Goal: Task Accomplishment & Management: Complete application form

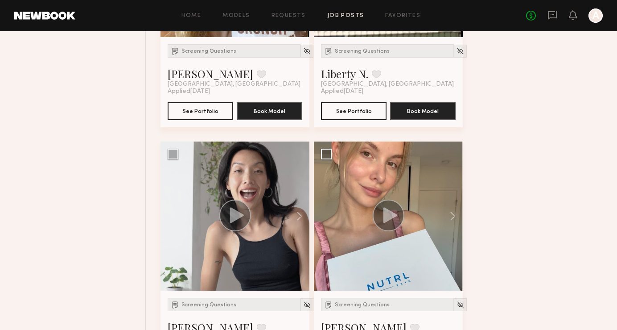
scroll to position [3613, 0]
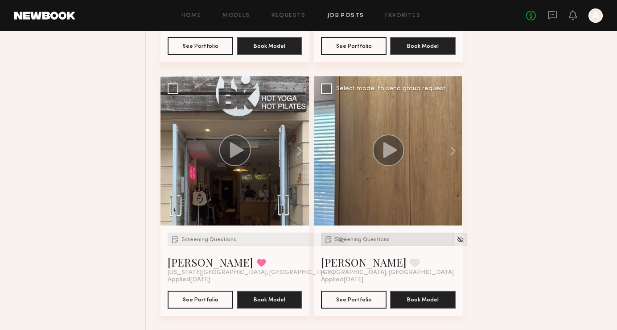
click at [365, 239] on span "Screening Questions" at bounding box center [362, 239] width 55 height 5
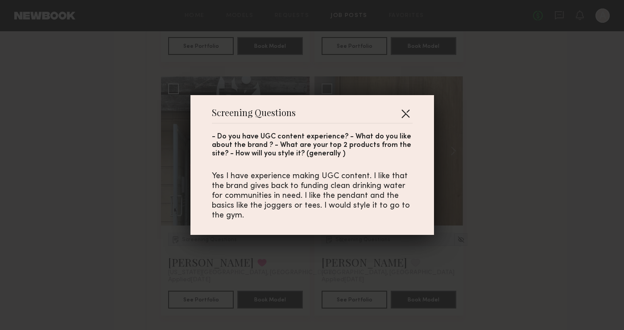
click at [406, 114] on button "button" at bounding box center [405, 113] width 14 height 14
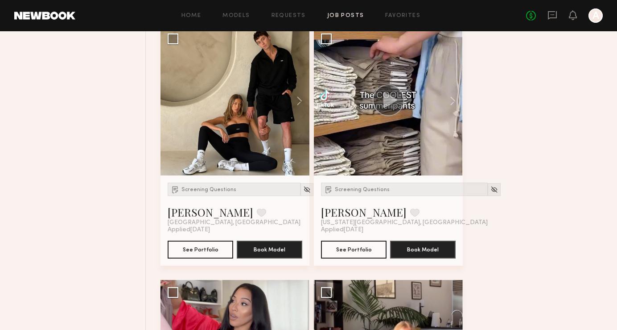
scroll to position [1634, 0]
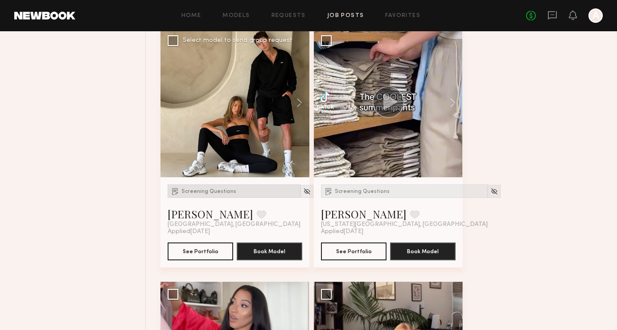
click at [212, 190] on span "Screening Questions" at bounding box center [209, 191] width 55 height 5
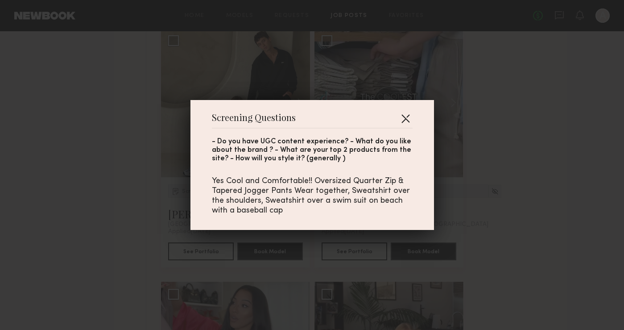
click at [402, 118] on button "button" at bounding box center [405, 118] width 14 height 14
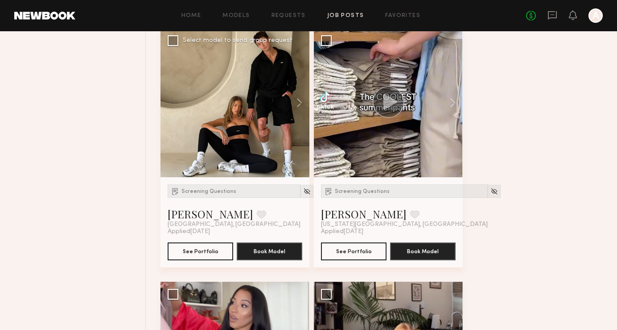
click at [256, 94] on div at bounding box center [235, 102] width 149 height 149
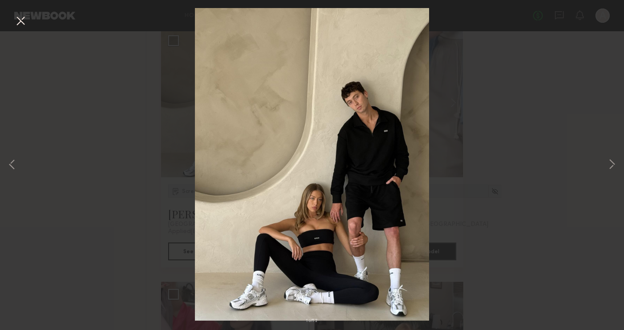
click at [477, 159] on div "1 of 12" at bounding box center [312, 165] width 624 height 330
click at [16, 18] on button at bounding box center [20, 21] width 14 height 16
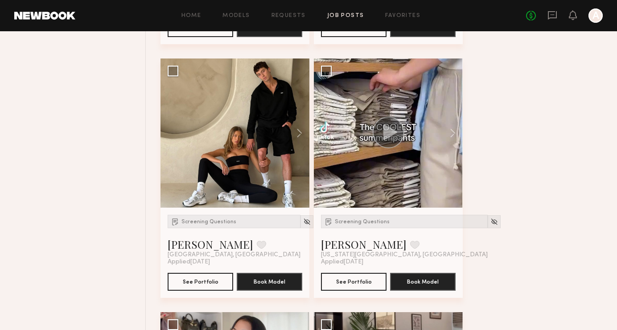
scroll to position [1602, 0]
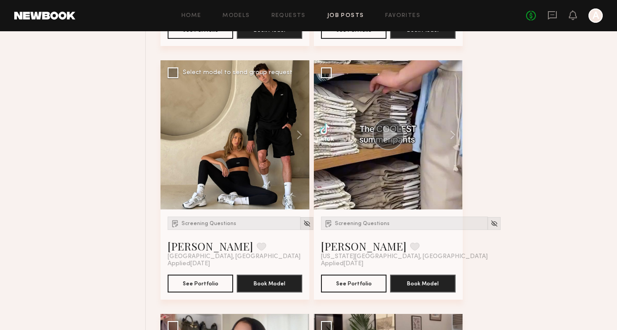
click at [303, 223] on img at bounding box center [307, 223] width 8 height 8
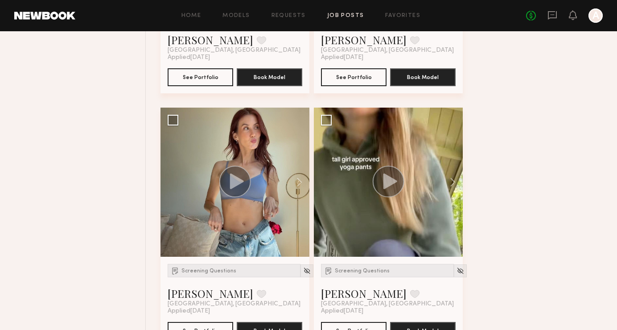
scroll to position [0, 0]
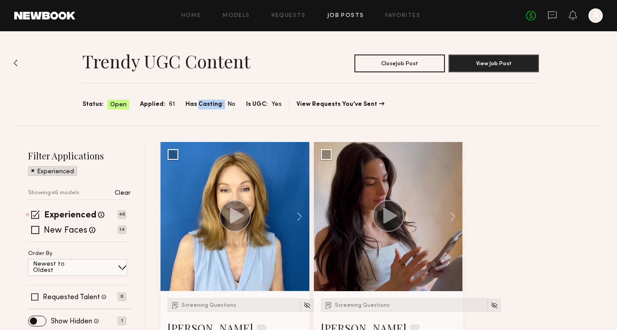
drag, startPoint x: 195, startPoint y: 104, endPoint x: 224, endPoint y: 108, distance: 29.2
click at [224, 108] on div "Has Casting: No" at bounding box center [211, 104] width 50 height 10
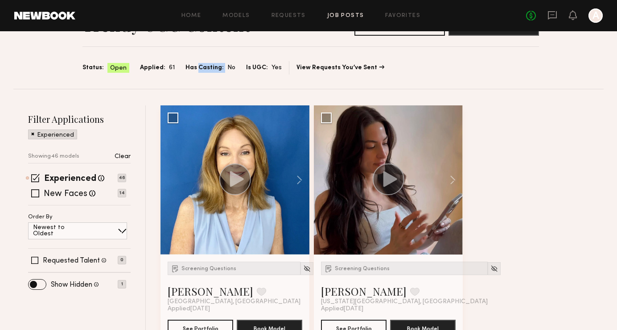
scroll to position [54, 0]
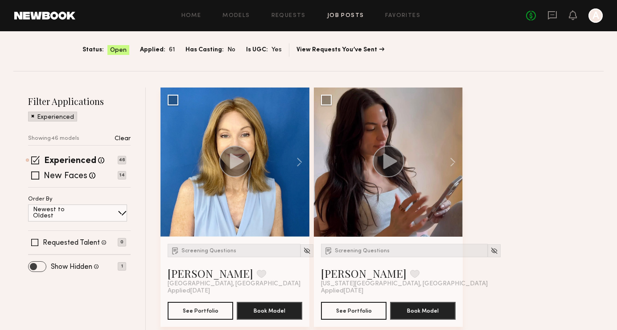
click at [40, 267] on span at bounding box center [37, 266] width 17 height 10
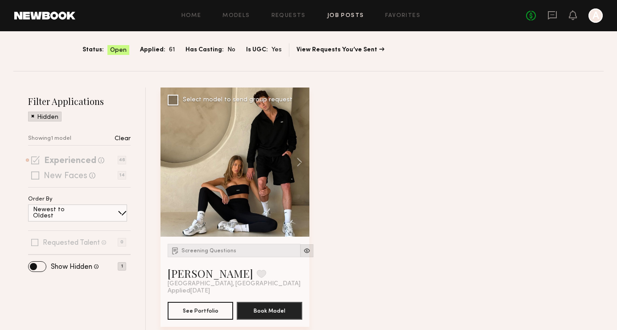
click at [303, 252] on img at bounding box center [307, 251] width 8 height 8
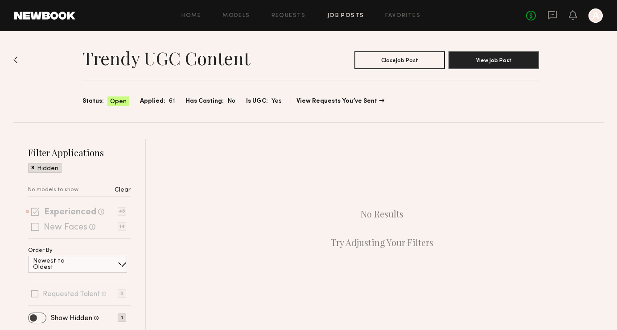
click at [35, 267] on div "Newest to Oldest" at bounding box center [77, 264] width 99 height 17
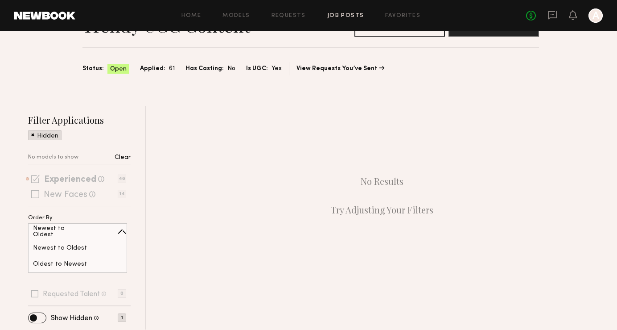
click at [4, 264] on div "Trendy UGC Content Close Job Post View Job Post Status: Open Applied: 61 Has Ca…" at bounding box center [308, 163] width 617 height 334
click at [37, 320] on span at bounding box center [37, 318] width 17 height 10
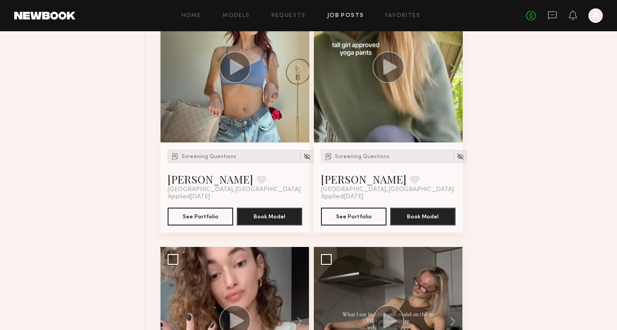
scroll to position [0, 0]
